Goal: Task Accomplishment & Management: Manage account settings

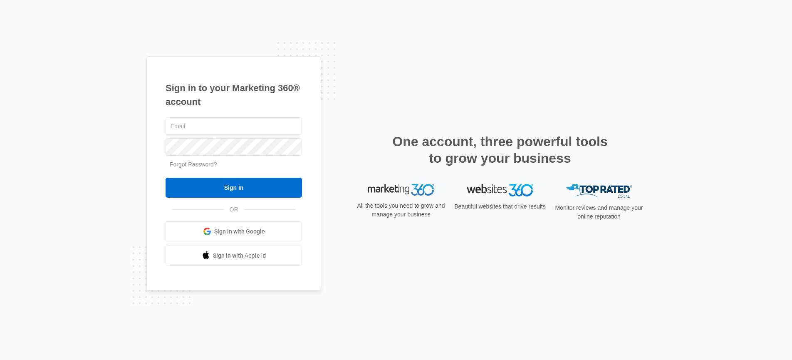
type input "[PERSON_NAME][EMAIL_ADDRESS][PERSON_NAME][DOMAIN_NAME]"
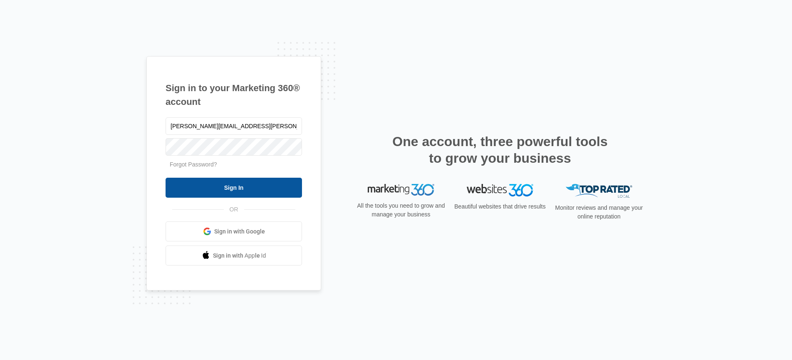
click at [234, 186] on input "Sign In" at bounding box center [234, 188] width 136 height 20
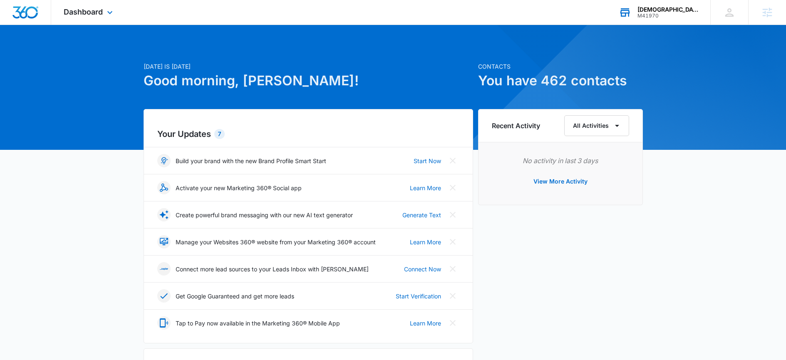
click at [663, 9] on div "Congregational Methodist Church Division of Church Ministries" at bounding box center [668, 9] width 61 height 7
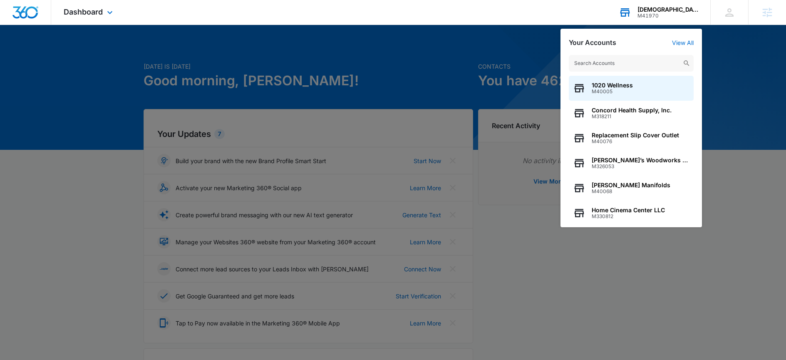
click at [621, 59] on input "text" at bounding box center [631, 63] width 125 height 17
click at [614, 66] on input "text" at bounding box center [631, 63] width 125 height 17
paste input "M336229"
type input "M336229"
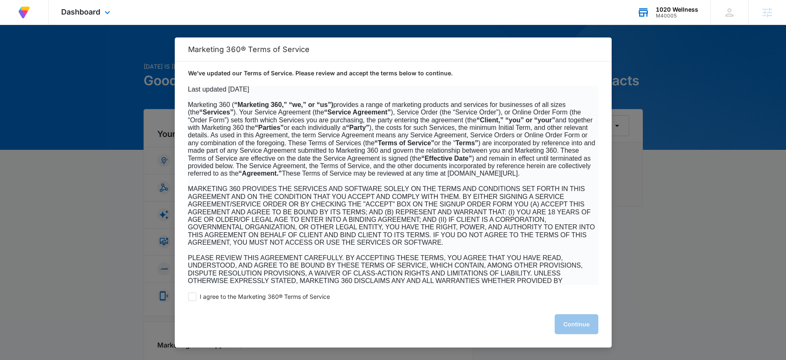
click at [305, 303] on div "I agree to the Marketing 360® Terms of Service Continue" at bounding box center [393, 316] width 437 height 62
click at [305, 300] on span "I agree to the Marketing 360® Terms of Service" at bounding box center [265, 297] width 130 height 8
click at [196, 300] on input "I agree to the Marketing 360® Terms of Service" at bounding box center [192, 297] width 8 height 8
checkbox input "true"
click at [566, 319] on button "Continue" at bounding box center [577, 324] width 44 height 20
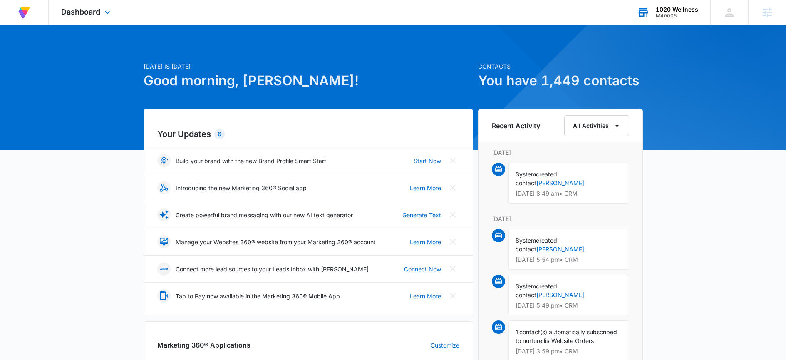
click at [685, 6] on div "1020 Wellness" at bounding box center [677, 9] width 42 height 7
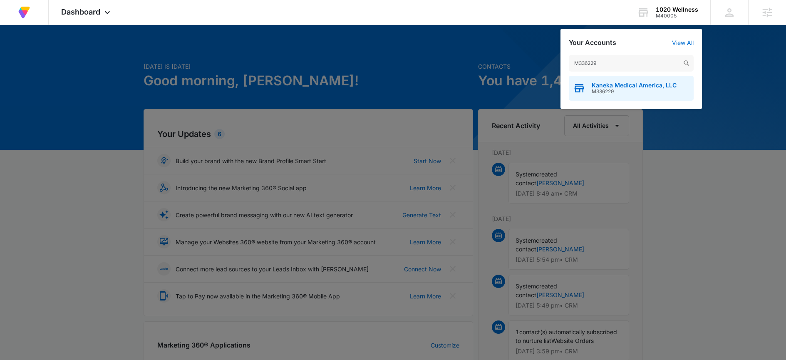
type input "M336229"
click at [630, 89] on span "Kaneka Medical America, LLC" at bounding box center [634, 85] width 85 height 7
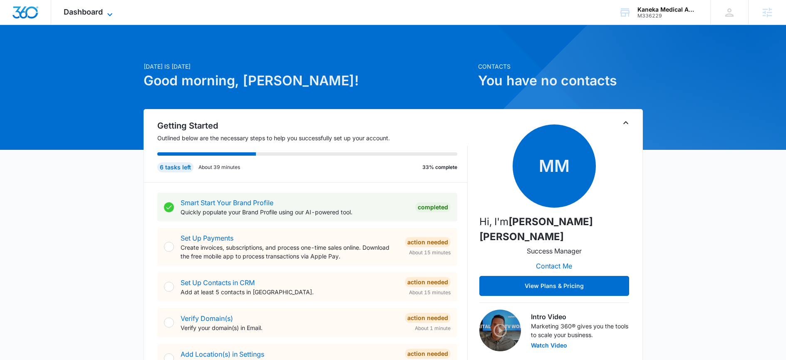
click at [92, 13] on span "Dashboard" at bounding box center [83, 11] width 39 height 9
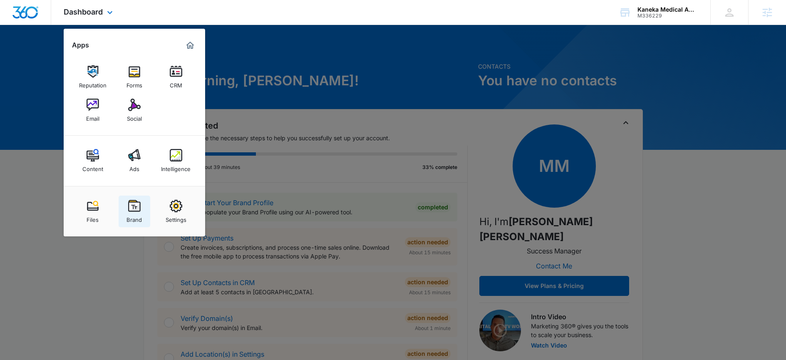
click at [139, 218] on div "Brand" at bounding box center [134, 217] width 15 height 11
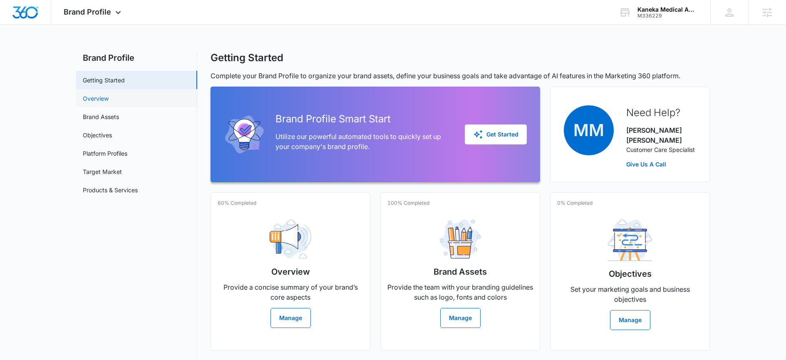
click at [109, 98] on link "Overview" at bounding box center [96, 98] width 26 height 9
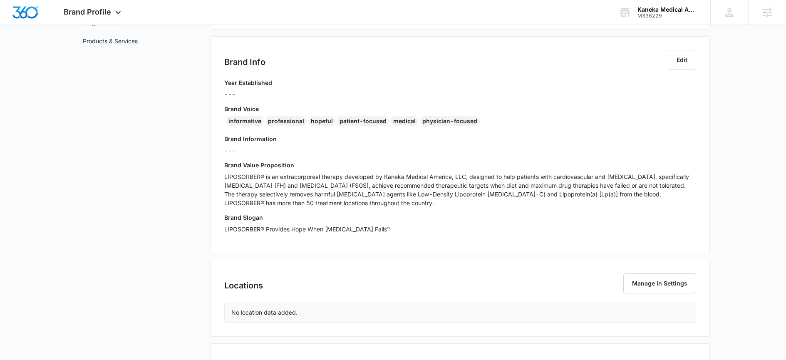
scroll to position [73, 0]
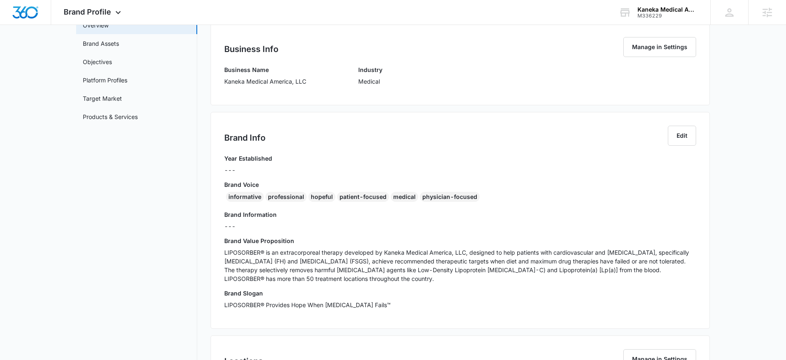
click at [266, 83] on p "Kaneka Medical America, LLC" at bounding box center [265, 81] width 82 height 9
copy p "Kaneka Medical America, LLC"
drag, startPoint x: 474, startPoint y: 196, endPoint x: 222, endPoint y: 197, distance: 251.8
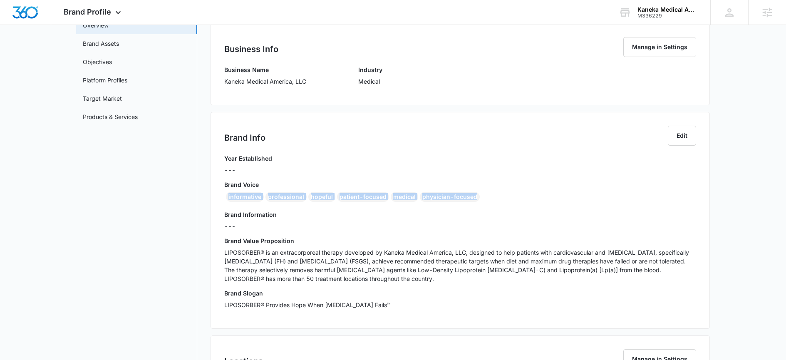
click at [222, 197] on div "Brand Info Edit Year Established --- Brand Voice informative professional hopef…" at bounding box center [460, 220] width 499 height 217
copy div "informative professional hopeful patient-focused medical physician-focused"
click at [283, 275] on p "LIPOSORBER® is an extracorporeal therapy developed by Kaneka Medical America, L…" at bounding box center [460, 265] width 472 height 35
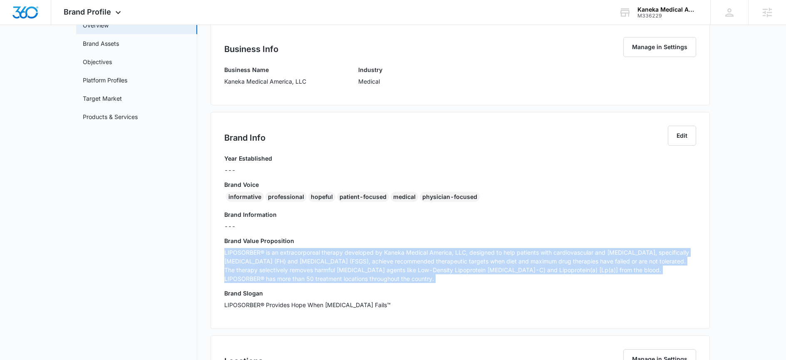
click at [283, 274] on p "LIPOSORBER® is an extracorporeal therapy developed by Kaneka Medical America, L…" at bounding box center [460, 265] width 472 height 35
copy p "LIPOSORBER® is an extracorporeal therapy developed by Kaneka Medical America, L…"
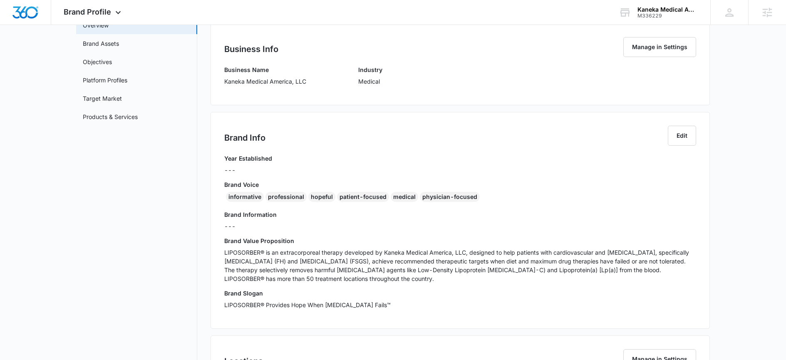
click at [276, 301] on p "LIPOSORBER® Provides Hope When Drug Therapy Fails™" at bounding box center [460, 304] width 472 height 9
click at [274, 304] on p "LIPOSORBER® Provides Hope When Drug Therapy Fails™" at bounding box center [460, 304] width 472 height 9
drag, startPoint x: 375, startPoint y: 305, endPoint x: 211, endPoint y: 307, distance: 163.5
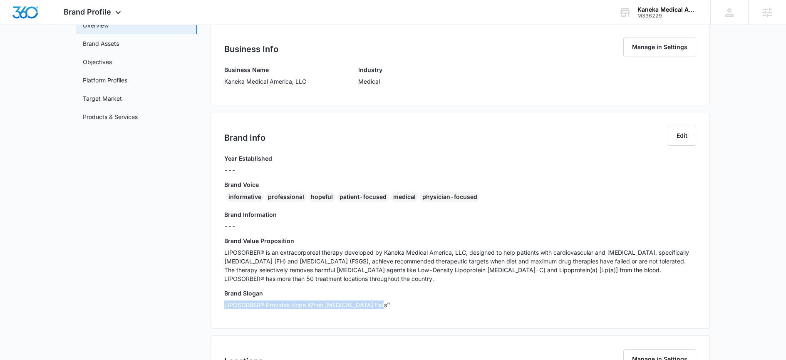
click at [211, 307] on div "Brand Info Edit Year Established --- Brand Voice informative professional hopef…" at bounding box center [460, 220] width 499 height 217
copy p "LIPOSORBER® Provides Hope When Drug Therapy Fails™"
click at [113, 234] on nav "Brand Profile Getting Started Overview Brand Assets Objectives Platform Profile…" at bounding box center [136, 237] width 121 height 519
drag, startPoint x: 3, startPoint y: 276, endPoint x: 114, endPoint y: 233, distance: 119.1
click at [113, 234] on nav "Brand Profile Getting Started Overview Brand Assets Objectives Platform Profile…" at bounding box center [136, 237] width 121 height 519
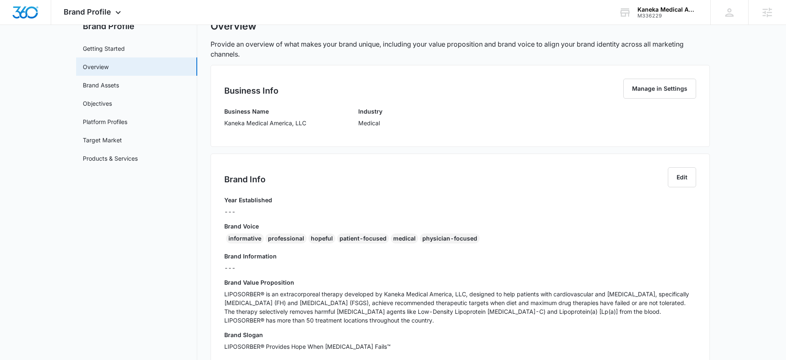
scroll to position [0, 0]
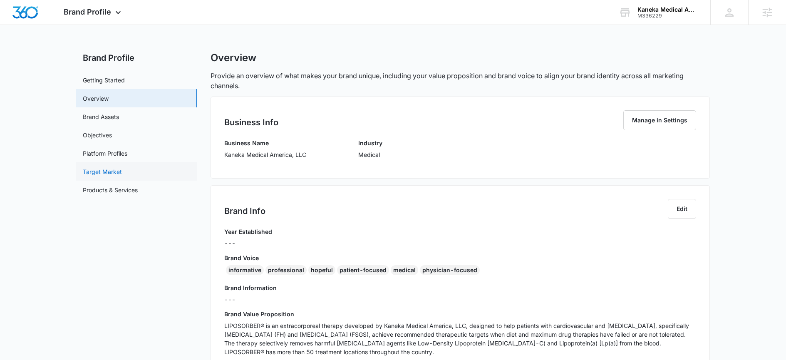
click at [117, 174] on link "Target Market" at bounding box center [102, 171] width 39 height 9
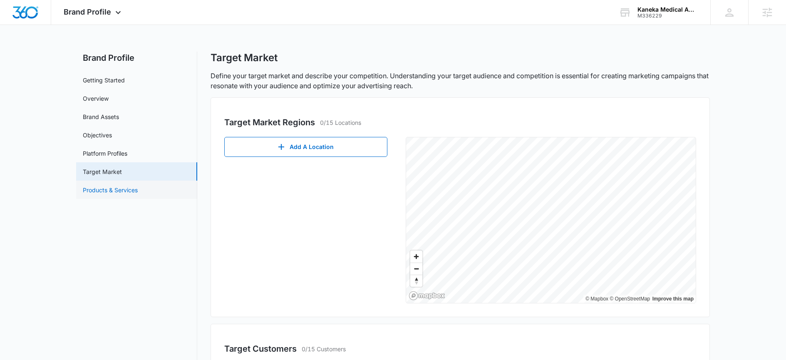
click at [129, 190] on link "Products & Services" at bounding box center [110, 190] width 55 height 9
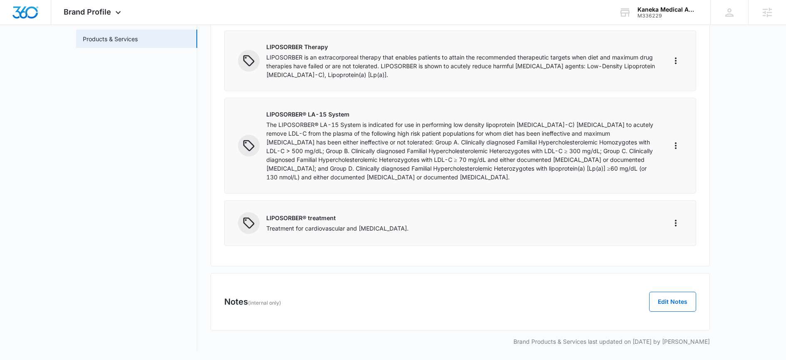
scroll to position [69, 0]
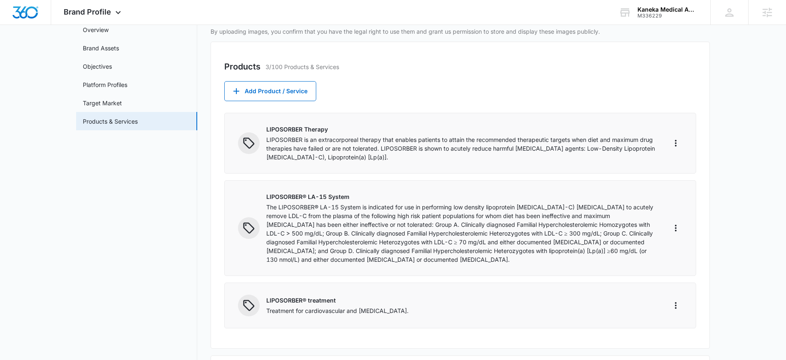
drag, startPoint x: 702, startPoint y: 316, endPoint x: 255, endPoint y: 128, distance: 484.7
click at [265, 127] on div "Products 3/100 Products & Services Add Product / Service LIPOSORBER Therapy LIP…" at bounding box center [460, 195] width 499 height 307
copy div "LIPOSORBER Therapy LIPOSORBER is an extracorporeal therapy that enables patient…"
click at [90, 238] on nav "Brand Profile Getting Started Overview Brand Assets Objectives Platform Profile…" at bounding box center [136, 208] width 121 height 451
click at [102, 4] on div "Brand Profile Apps Reputation Forms CRM Email Social Content Ads Intelligence F…" at bounding box center [93, 12] width 84 height 25
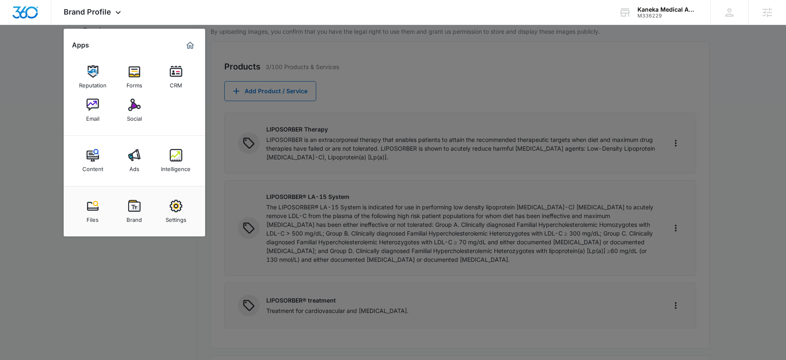
click at [134, 119] on div "Social" at bounding box center [134, 116] width 15 height 11
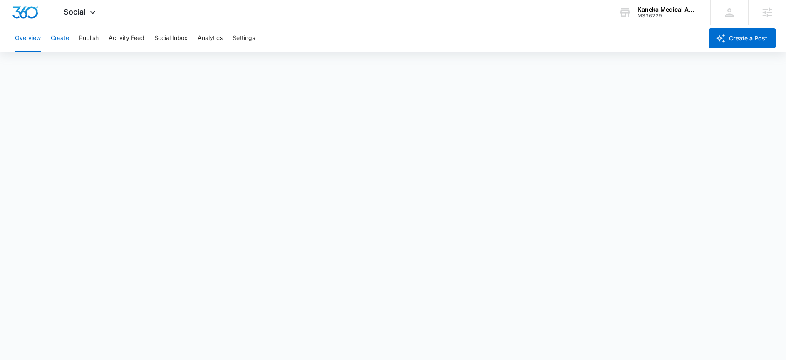
click at [56, 39] on button "Create" at bounding box center [60, 38] width 18 height 27
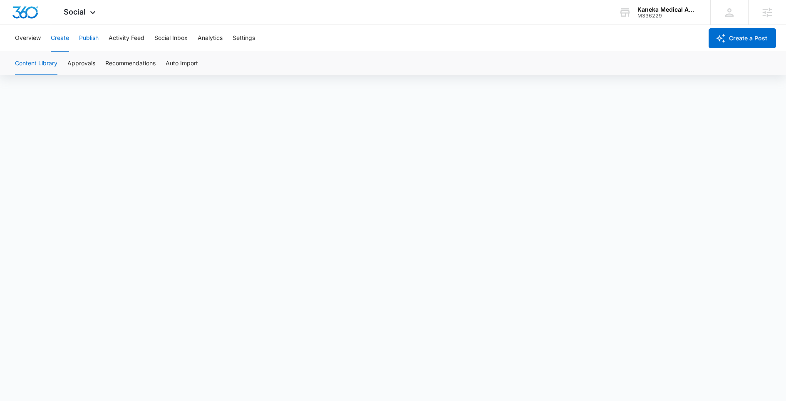
click at [95, 42] on button "Publish" at bounding box center [89, 38] width 20 height 27
click at [72, 67] on button "Schedules" at bounding box center [64, 63] width 28 height 23
click at [54, 40] on button "Create" at bounding box center [60, 38] width 18 height 27
click at [87, 44] on button "Publish" at bounding box center [89, 38] width 20 height 27
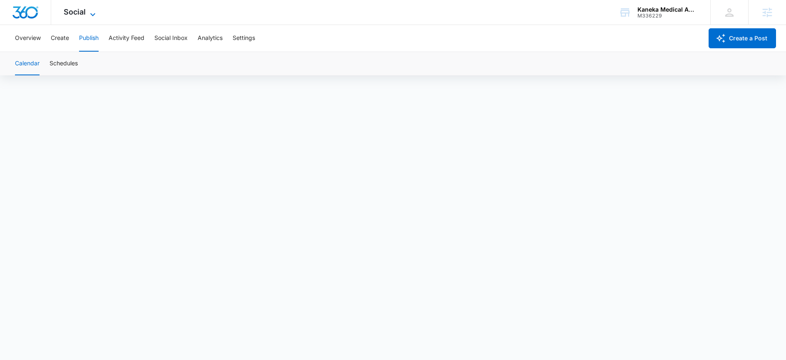
click at [71, 15] on span "Social" at bounding box center [75, 11] width 22 height 9
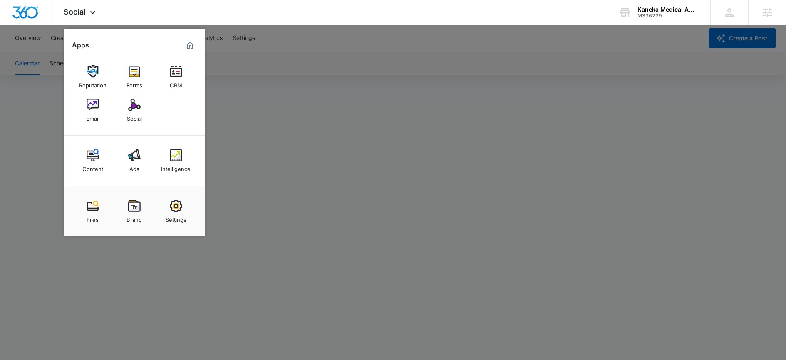
click at [332, 102] on div at bounding box center [393, 180] width 786 height 360
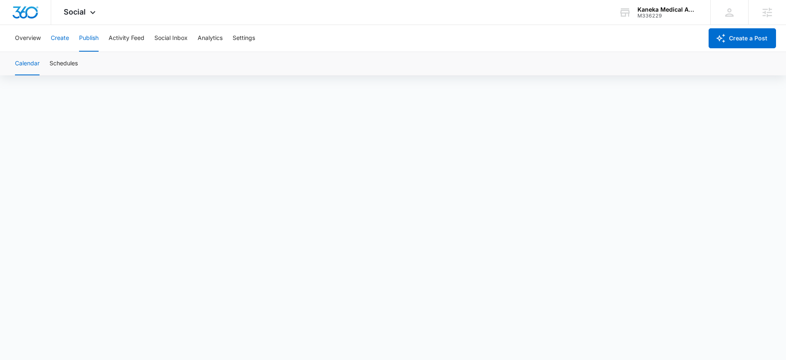
click at [57, 42] on button "Create" at bounding box center [60, 38] width 18 height 27
click at [253, 37] on button "Settings" at bounding box center [244, 38] width 22 height 27
click at [81, 20] on div "Social Apps Reputation Forms CRM Email Social Content Ads Intelligence Files Br…" at bounding box center [80, 12] width 59 height 25
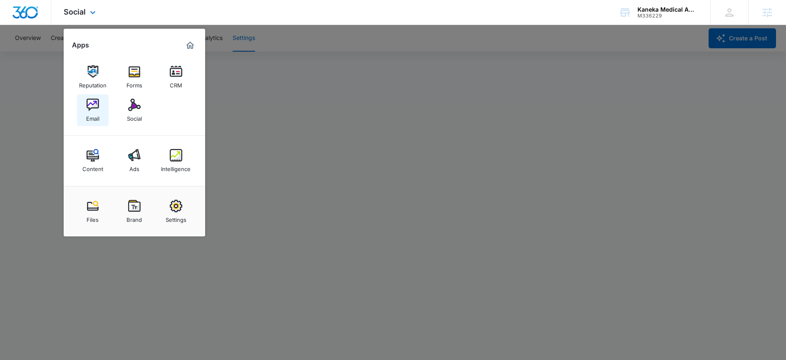
click at [90, 114] on div "Email" at bounding box center [92, 116] width 13 height 11
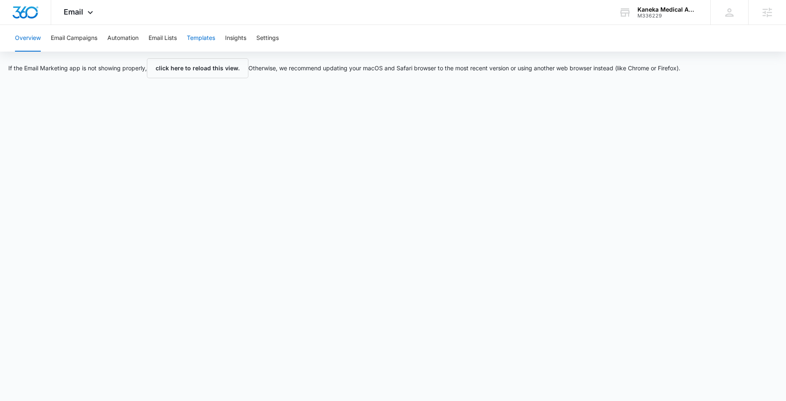
click at [196, 41] on button "Templates" at bounding box center [201, 38] width 28 height 27
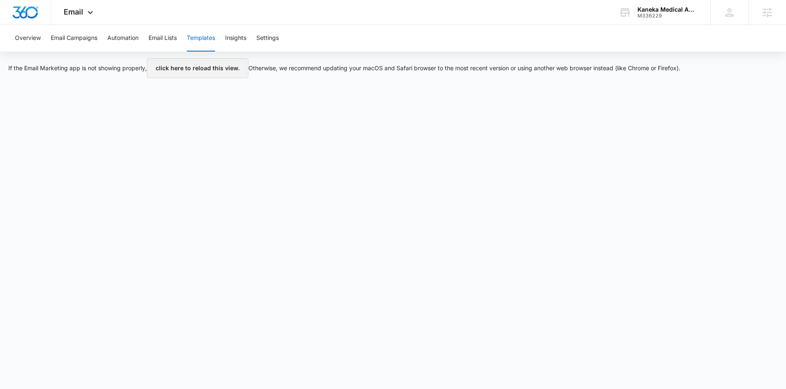
click at [189, 72] on button "click here to reload this view." at bounding box center [198, 68] width 102 height 20
